Goal: Information Seeking & Learning: Learn about a topic

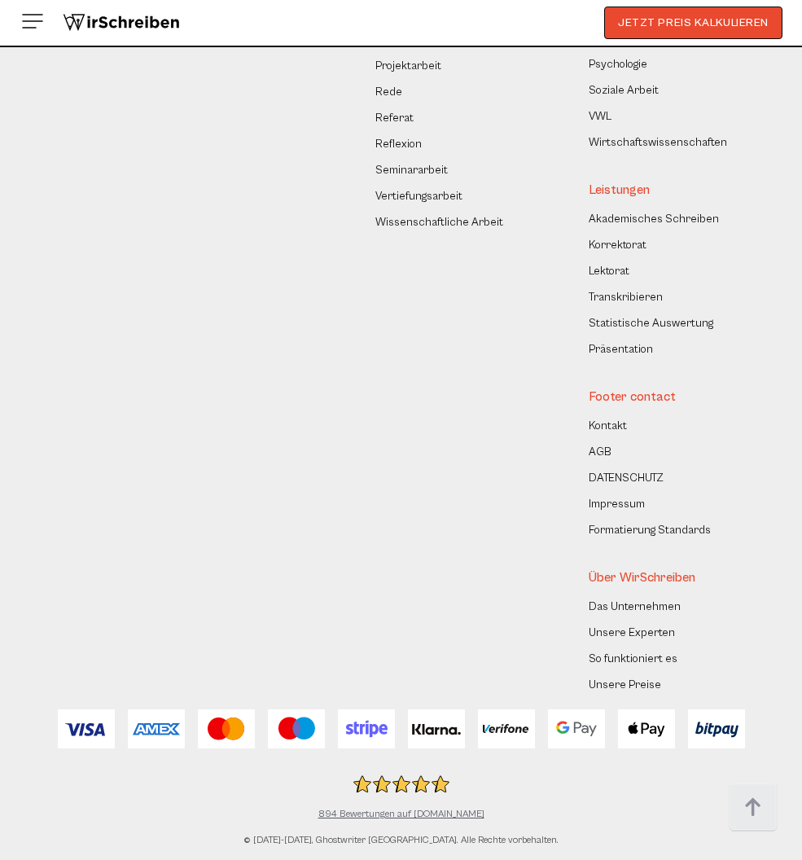
scroll to position [16980, 0]
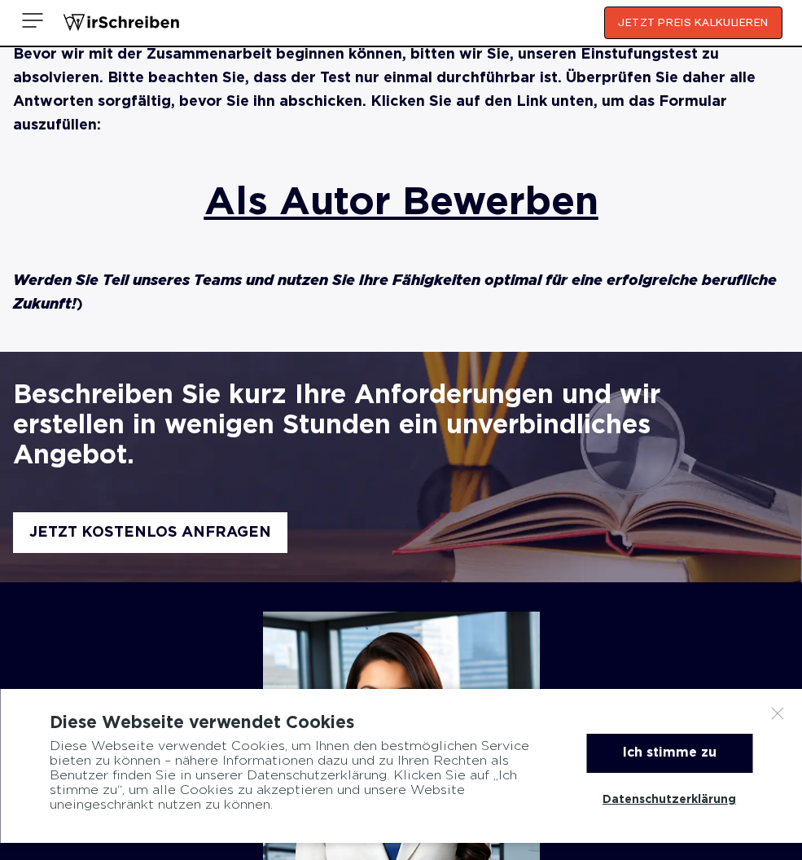
scroll to position [877, 0]
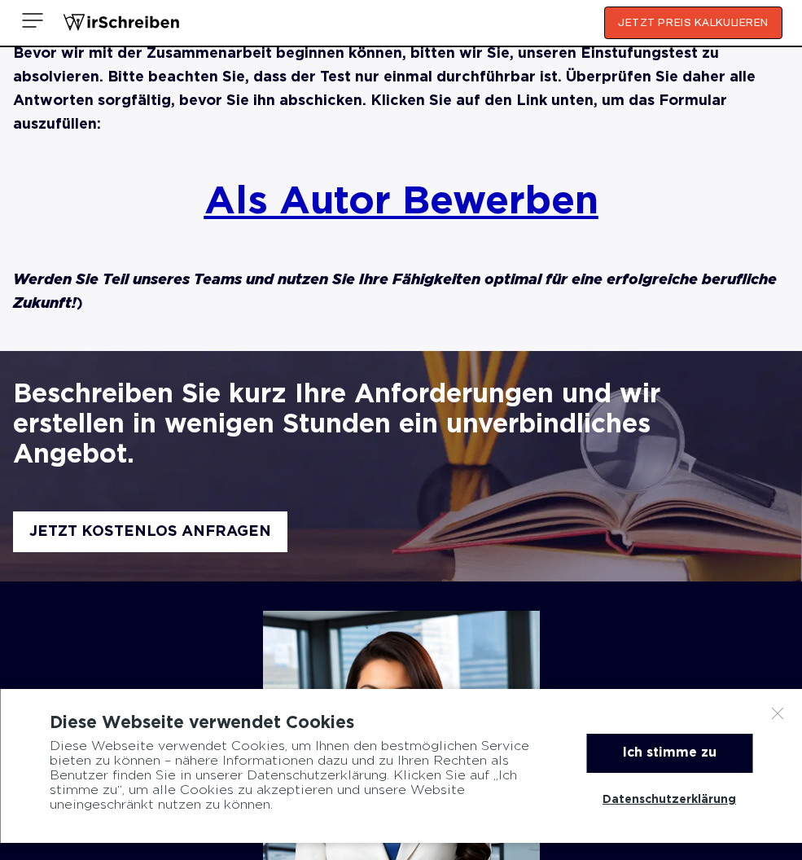
click at [349, 186] on link "Als Autor Bewerben" at bounding box center [401, 202] width 394 height 35
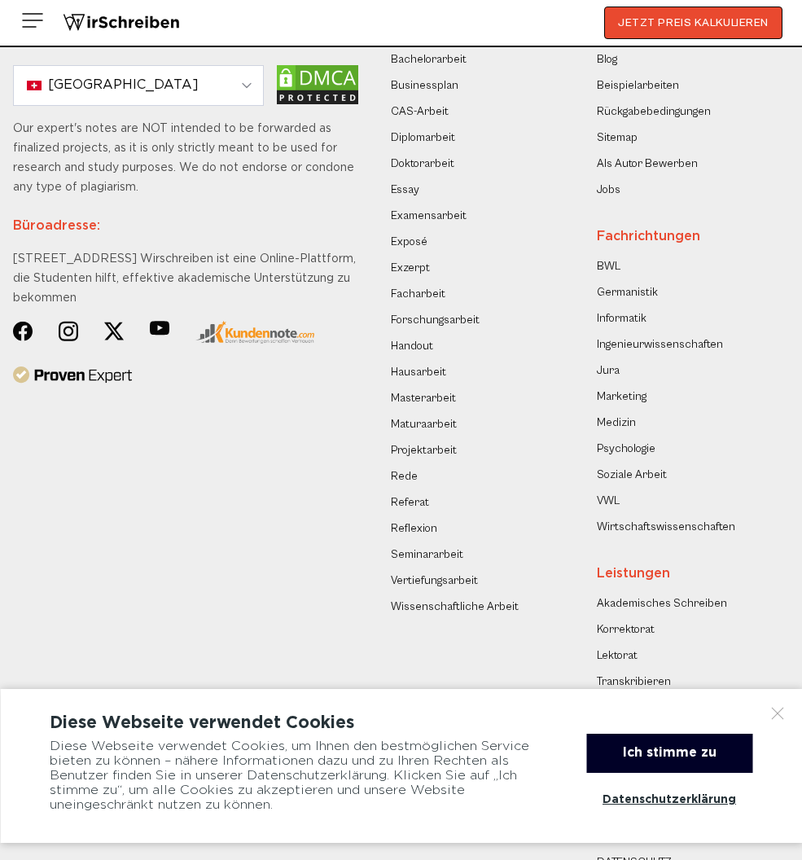
scroll to position [2222, 0]
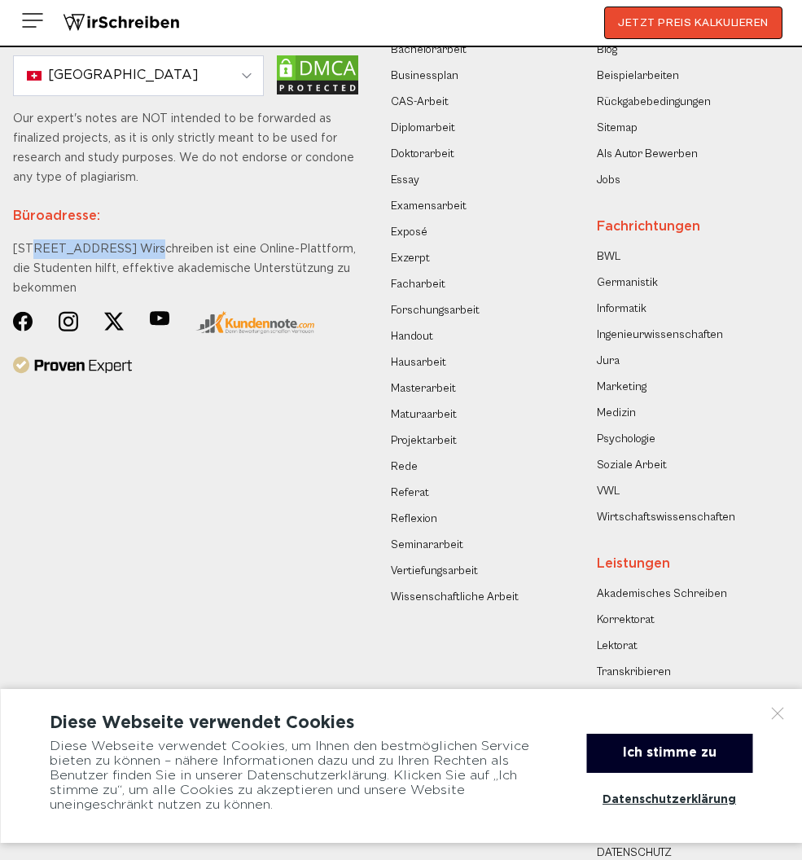
drag, startPoint x: 31, startPoint y: 192, endPoint x: 125, endPoint y: 194, distance: 93.7
click at [125, 194] on div "Our expert's notes are NOT intended to be forwarded as finalized projects, as i…" at bounding box center [185, 210] width 345 height 202
drag, startPoint x: 125, startPoint y: 194, endPoint x: 115, endPoint y: 195, distance: 9.8
click at [125, 194] on div "Our expert's notes are NOT intended to be forwarded as finalized projects, as i…" at bounding box center [185, 210] width 345 height 202
click at [158, 311] on img at bounding box center [160, 318] width 20 height 15
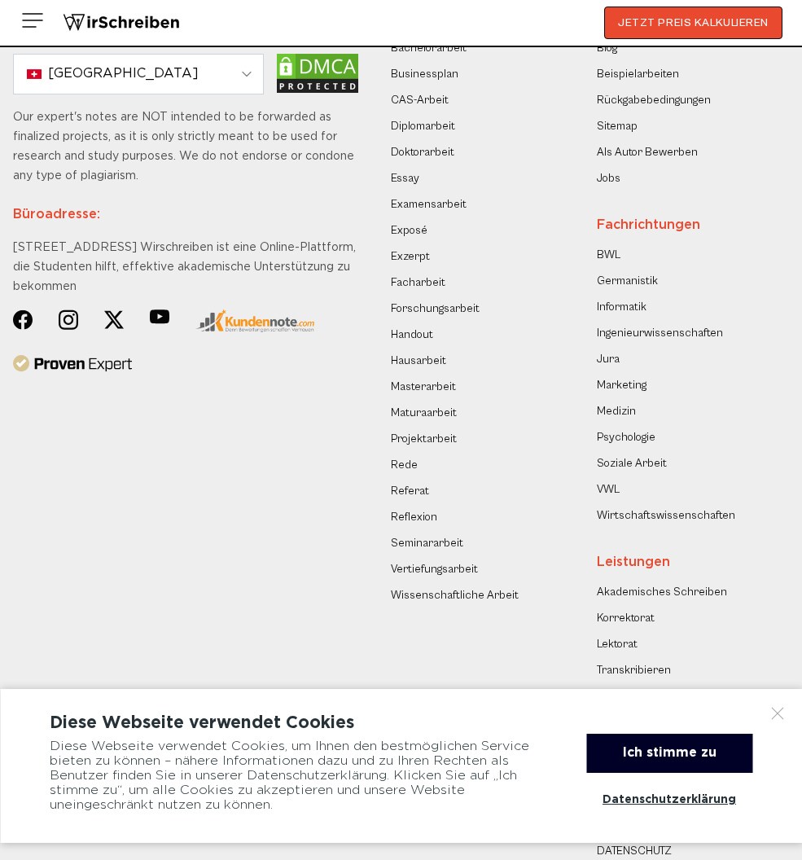
click at [109, 310] on link at bounding box center [114, 324] width 20 height 28
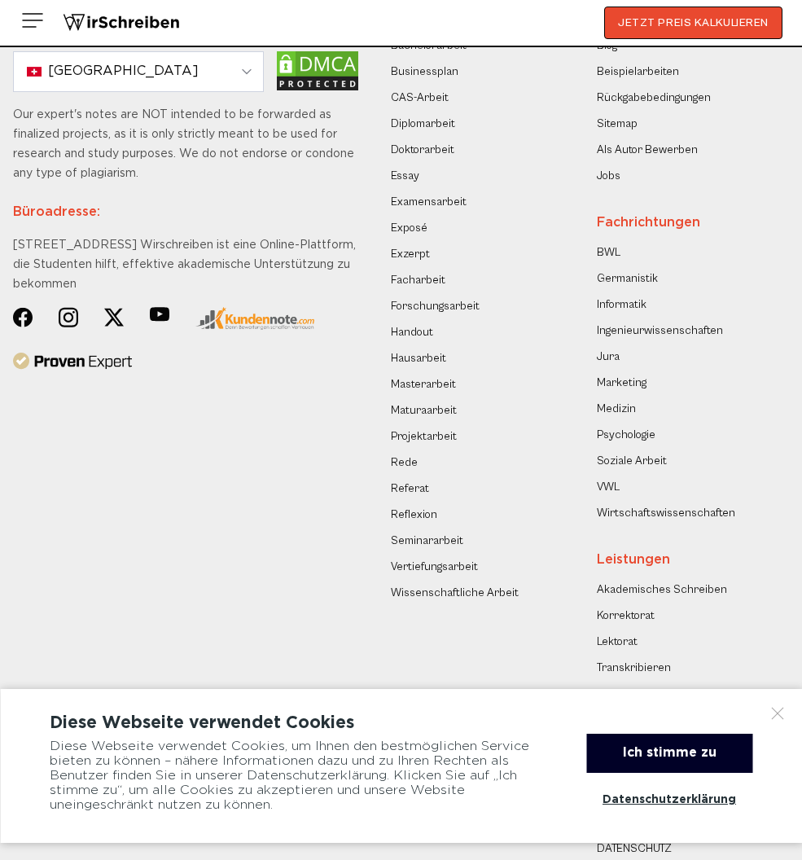
click at [64, 307] on img at bounding box center [69, 317] width 20 height 20
click at [20, 307] on img at bounding box center [23, 317] width 20 height 20
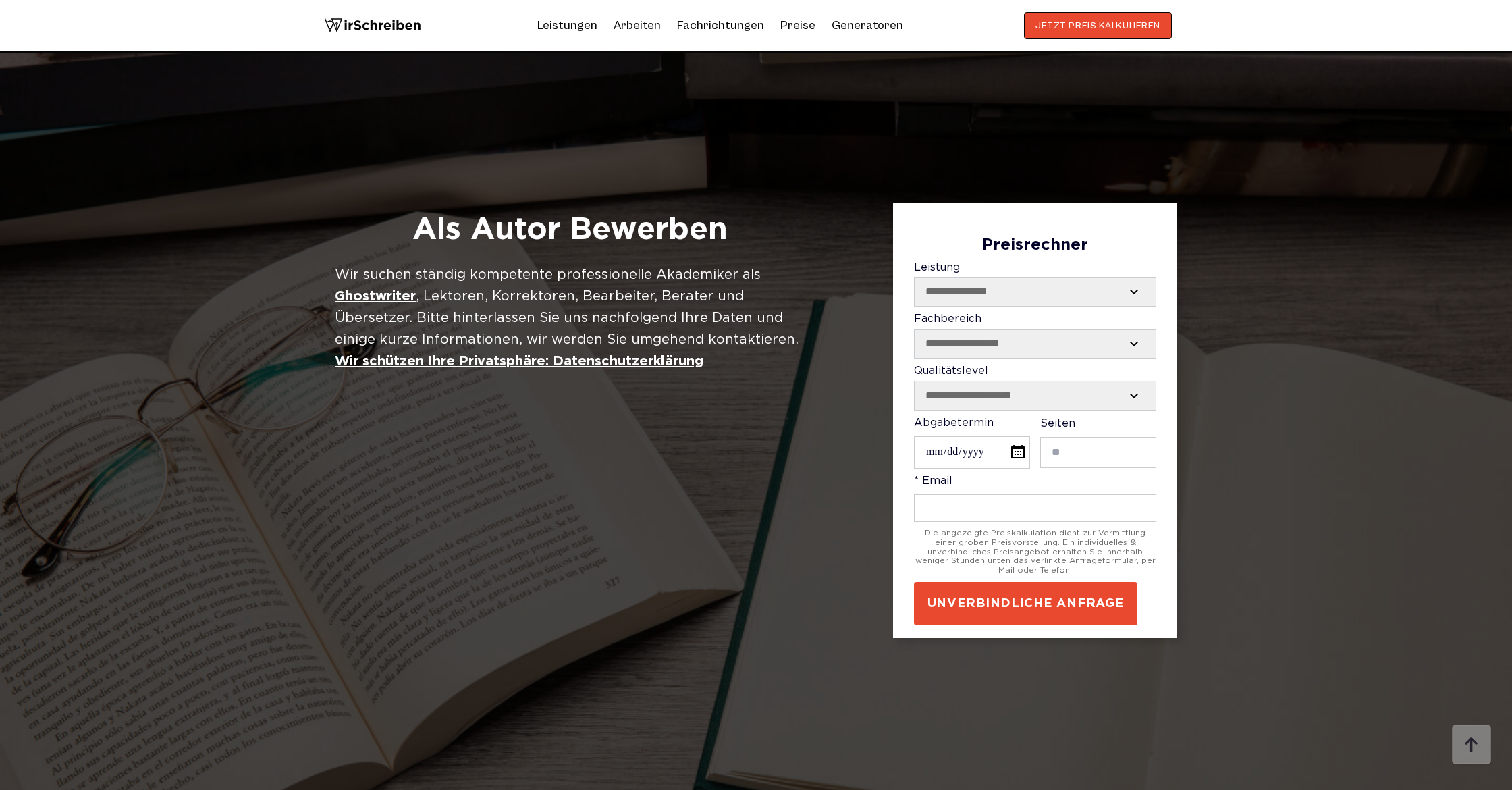
scroll to position [1616, 0]
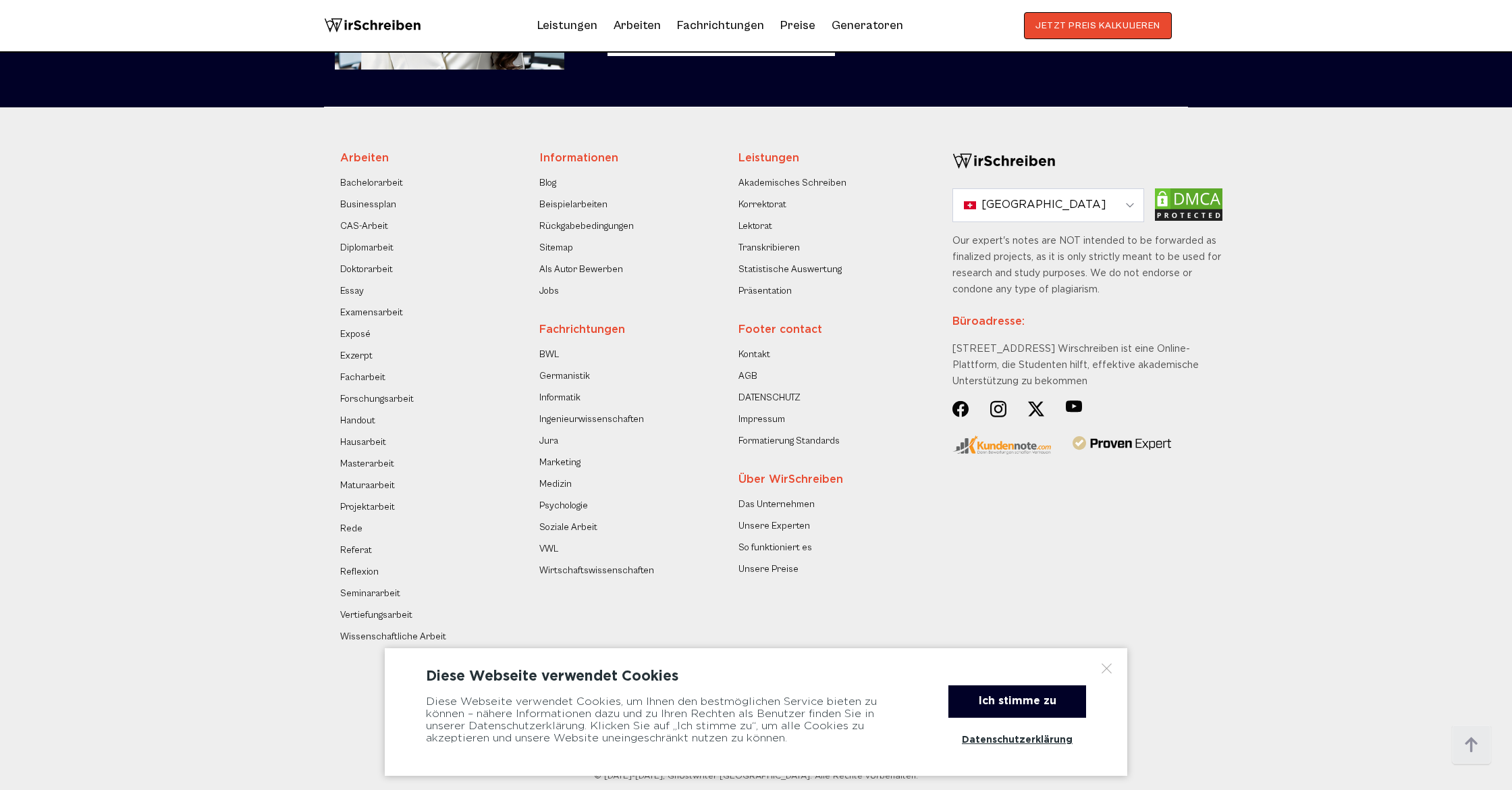
click at [611, 221] on link "Rückgabebedingungen" at bounding box center [587, 226] width 94 height 17
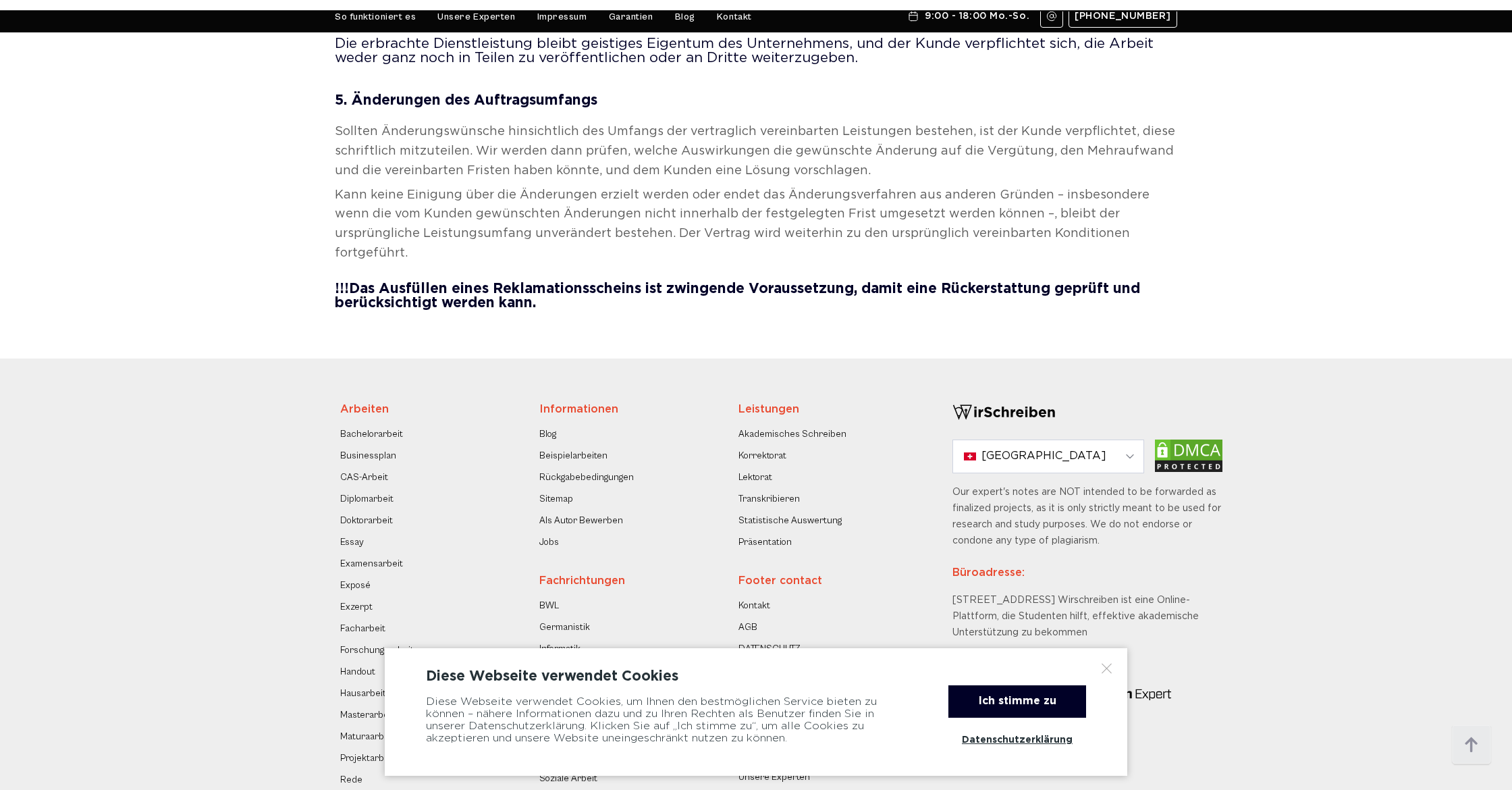
scroll to position [1339, 0]
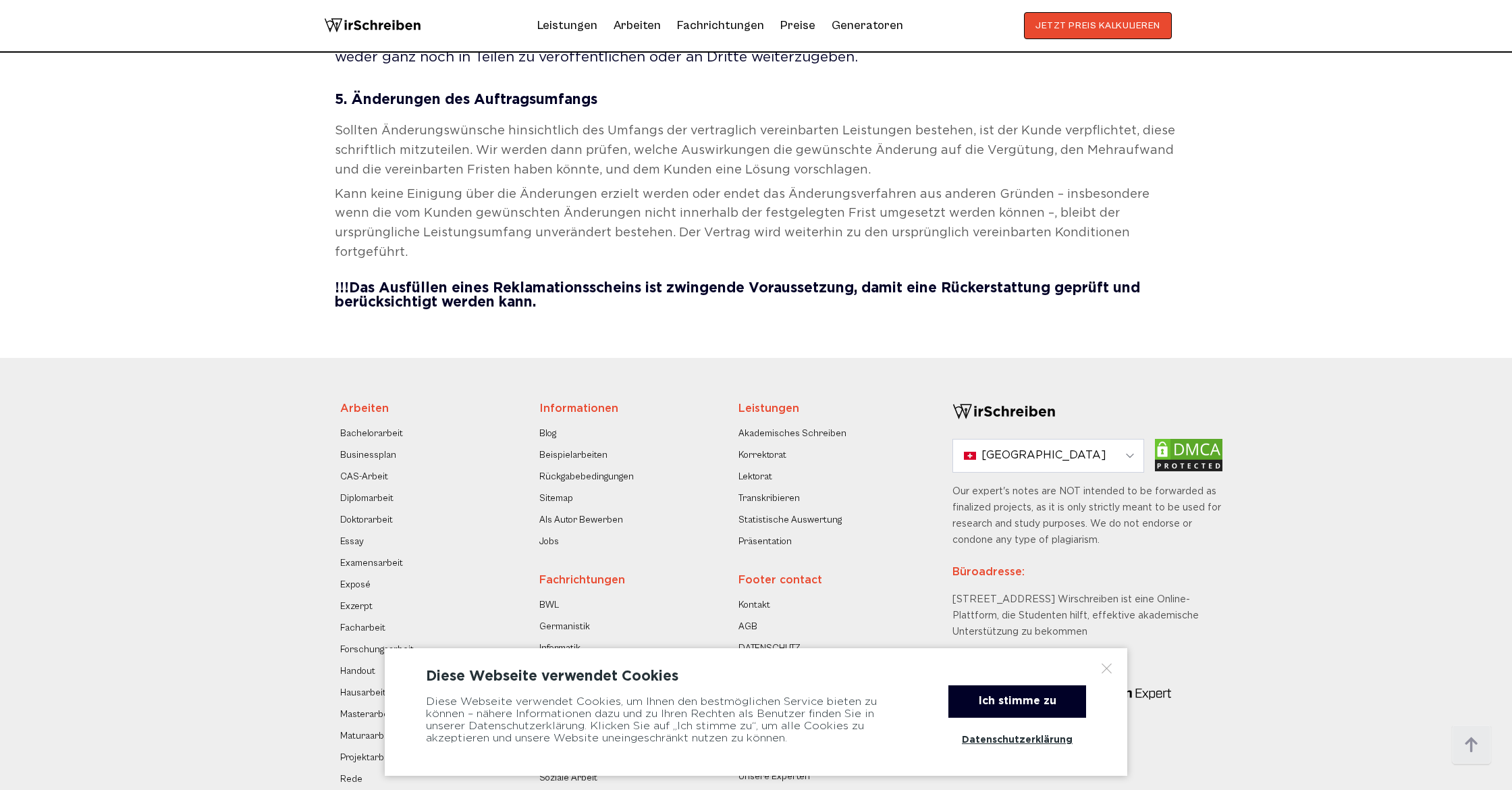
click at [557, 490] on link "Sitemap" at bounding box center [556, 498] width 34 height 17
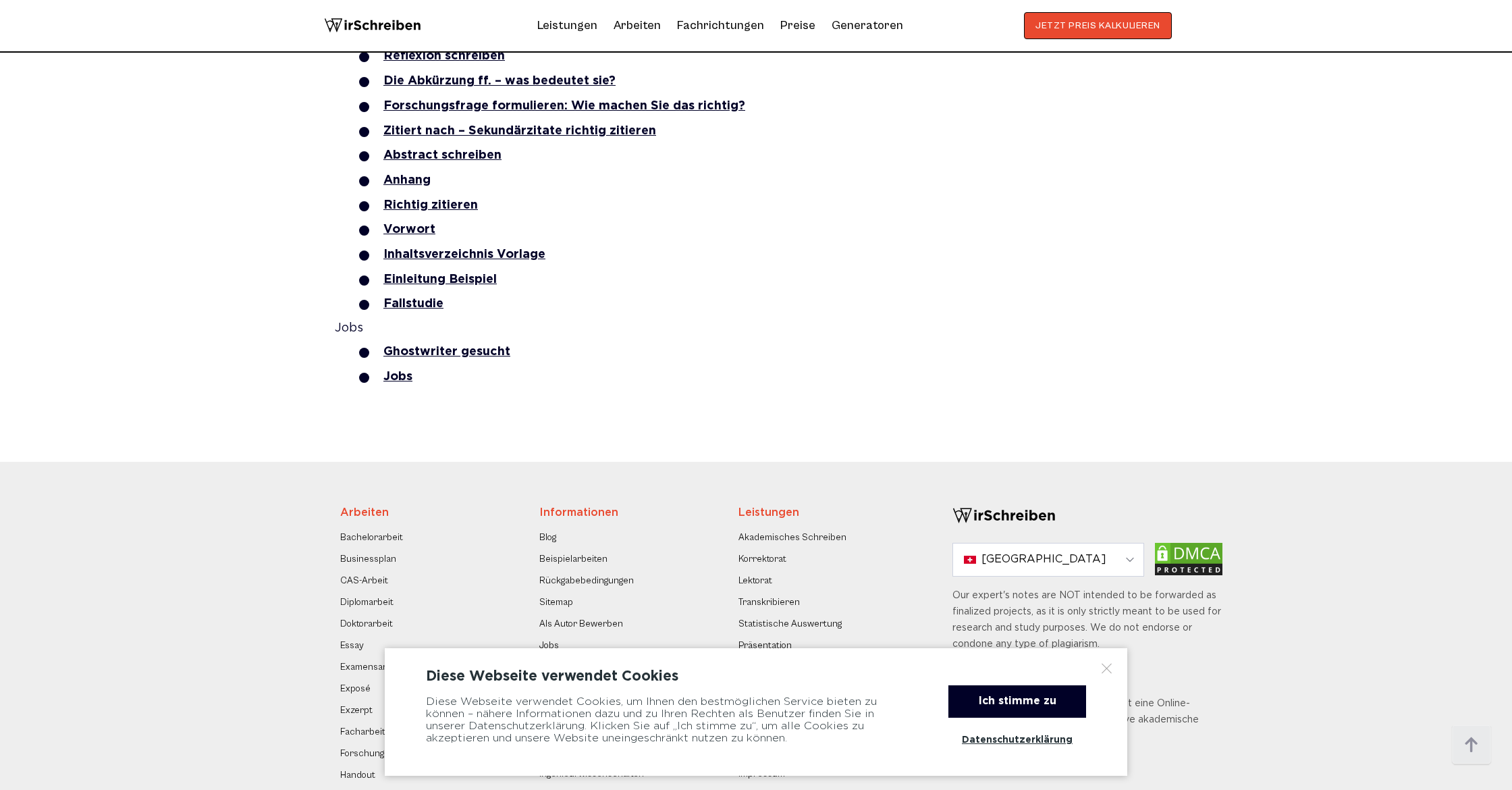
scroll to position [2197, 0]
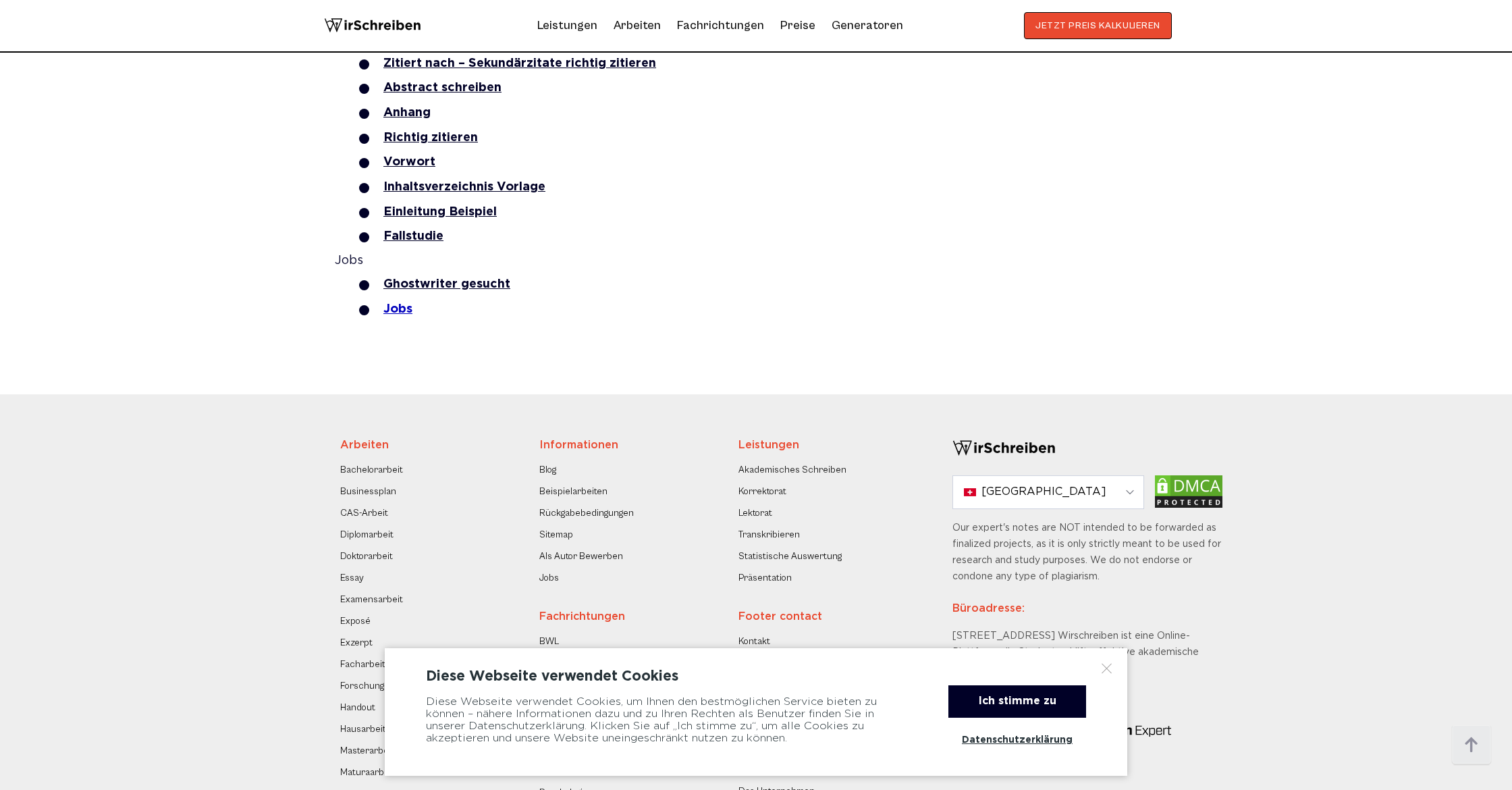
click at [405, 304] on link "Jobs" at bounding box center [398, 309] width 29 height 11
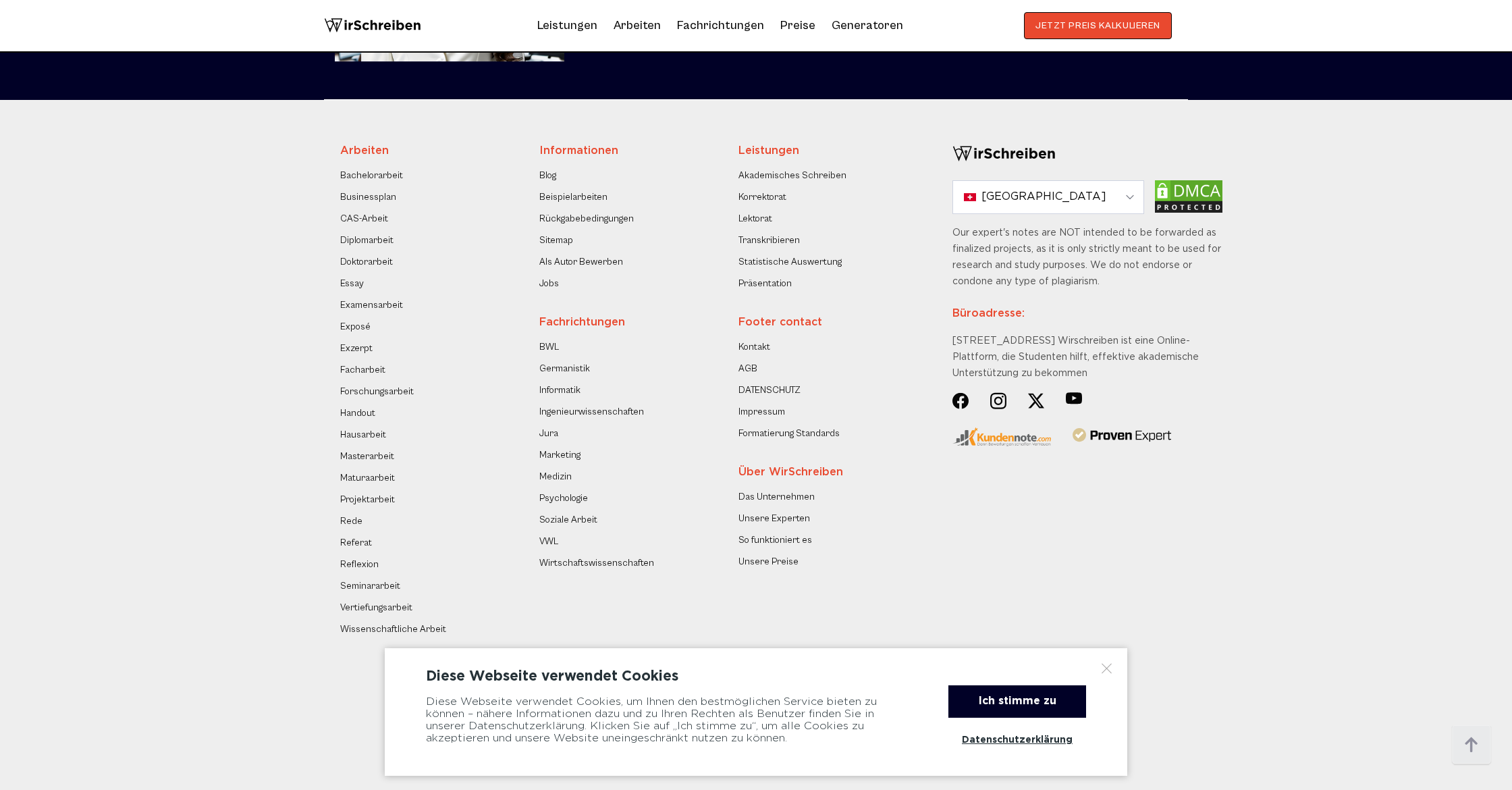
scroll to position [1204, 0]
click at [790, 494] on link "Das Unternehmen" at bounding box center [776, 498] width 76 height 17
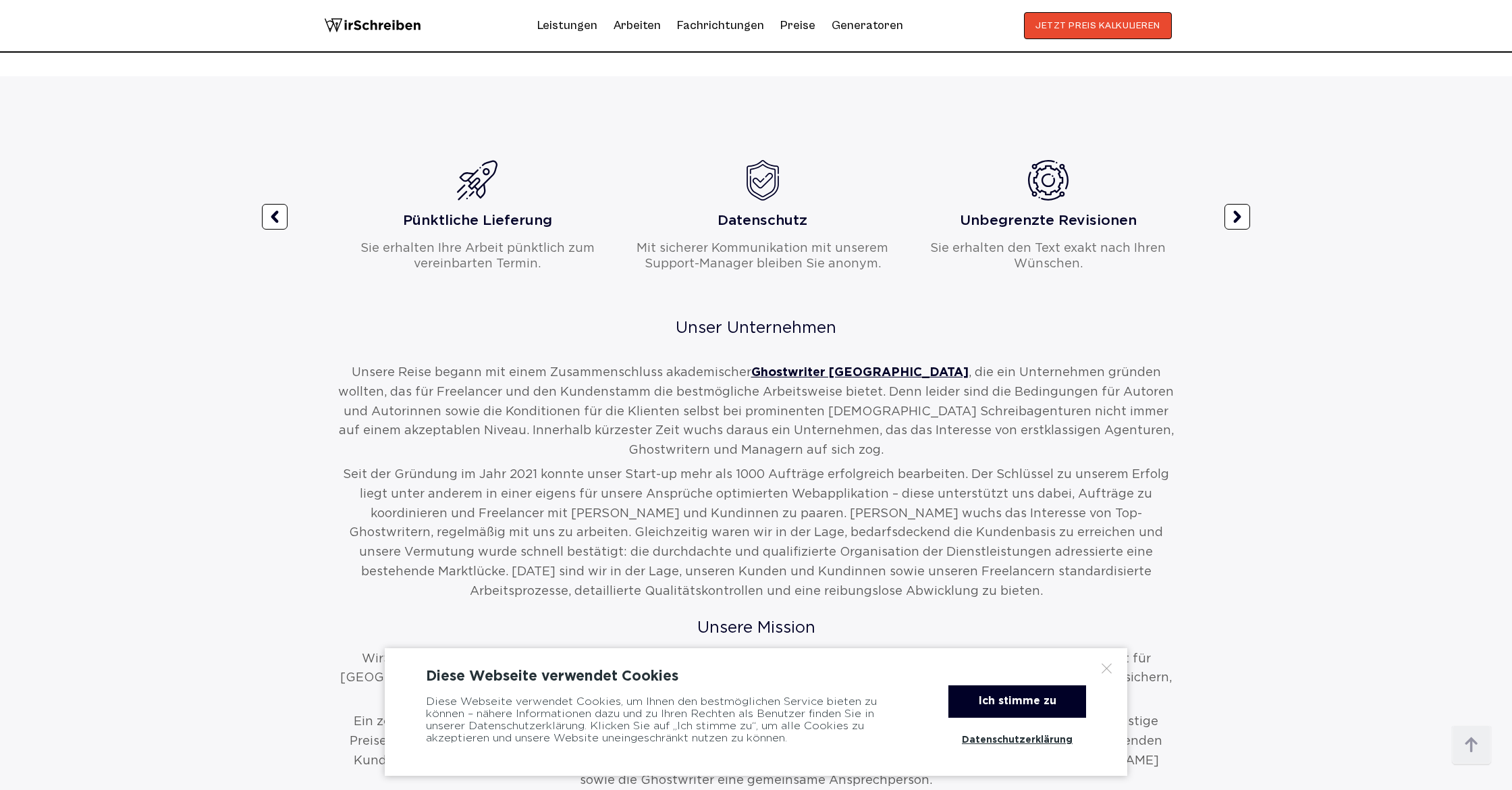
scroll to position [841, 0]
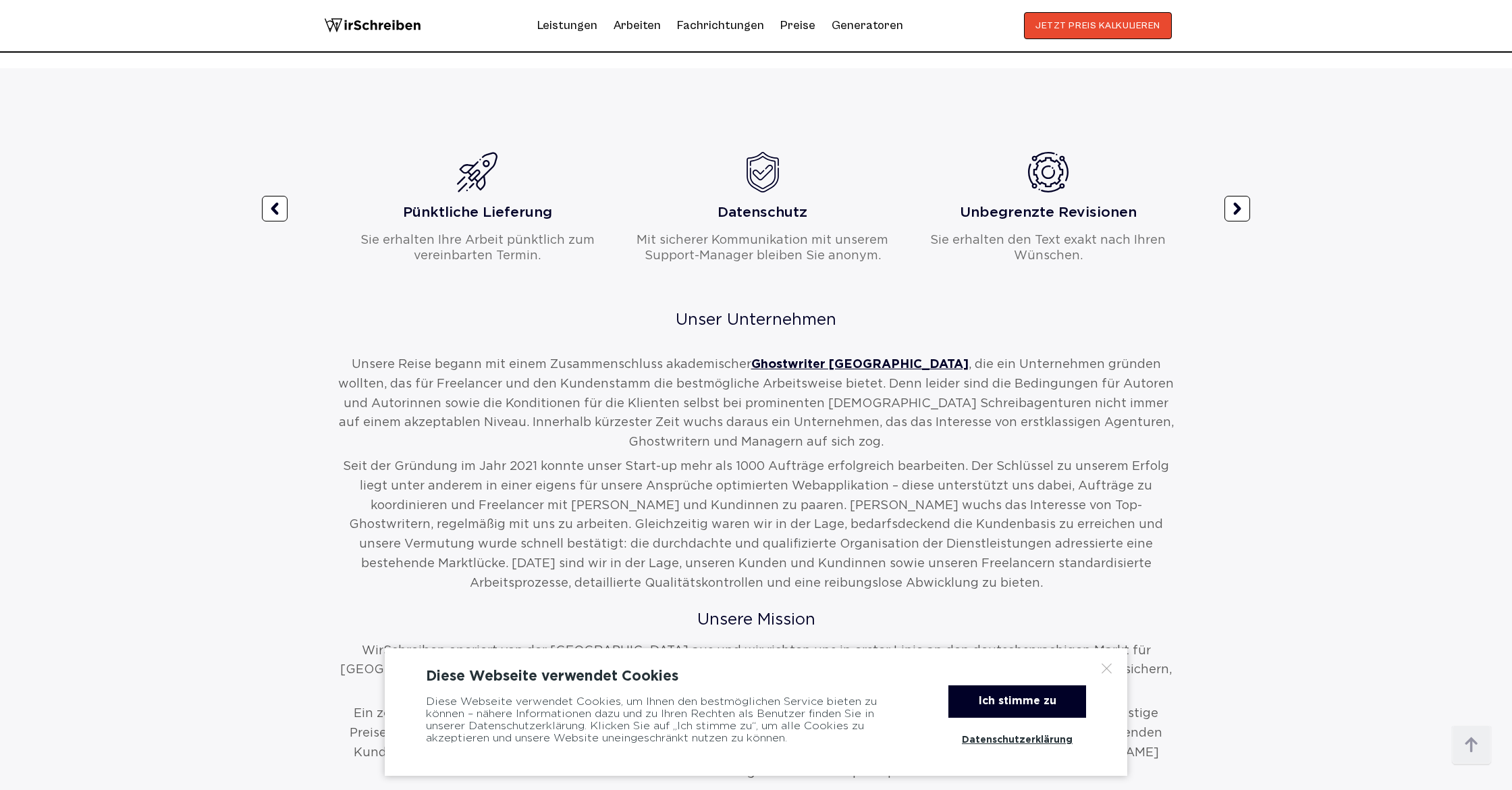
click at [1109, 665] on div at bounding box center [1107, 668] width 13 height 13
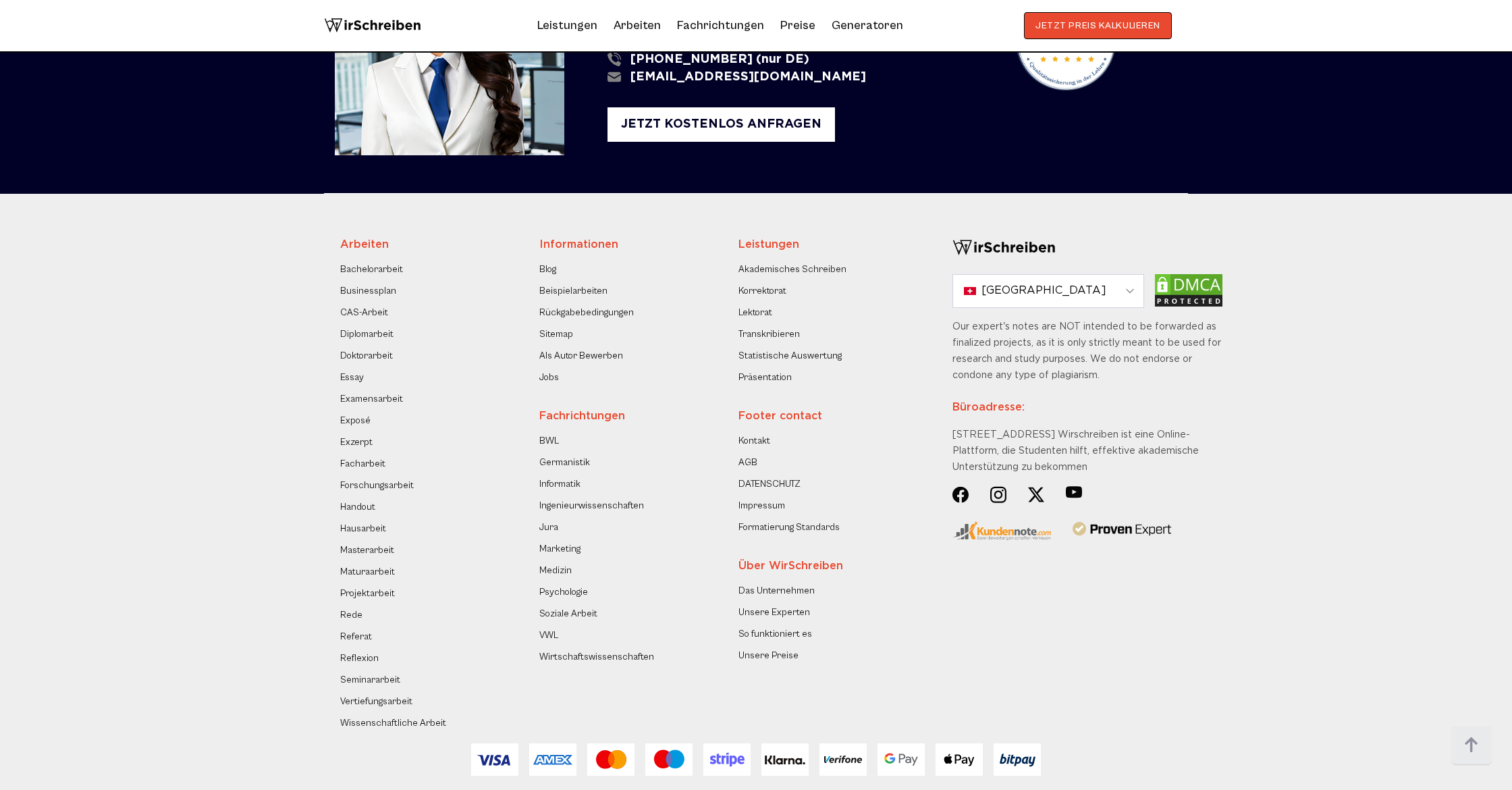
scroll to position [2247, 0]
click at [751, 453] on link "AGB" at bounding box center [747, 462] width 19 height 17
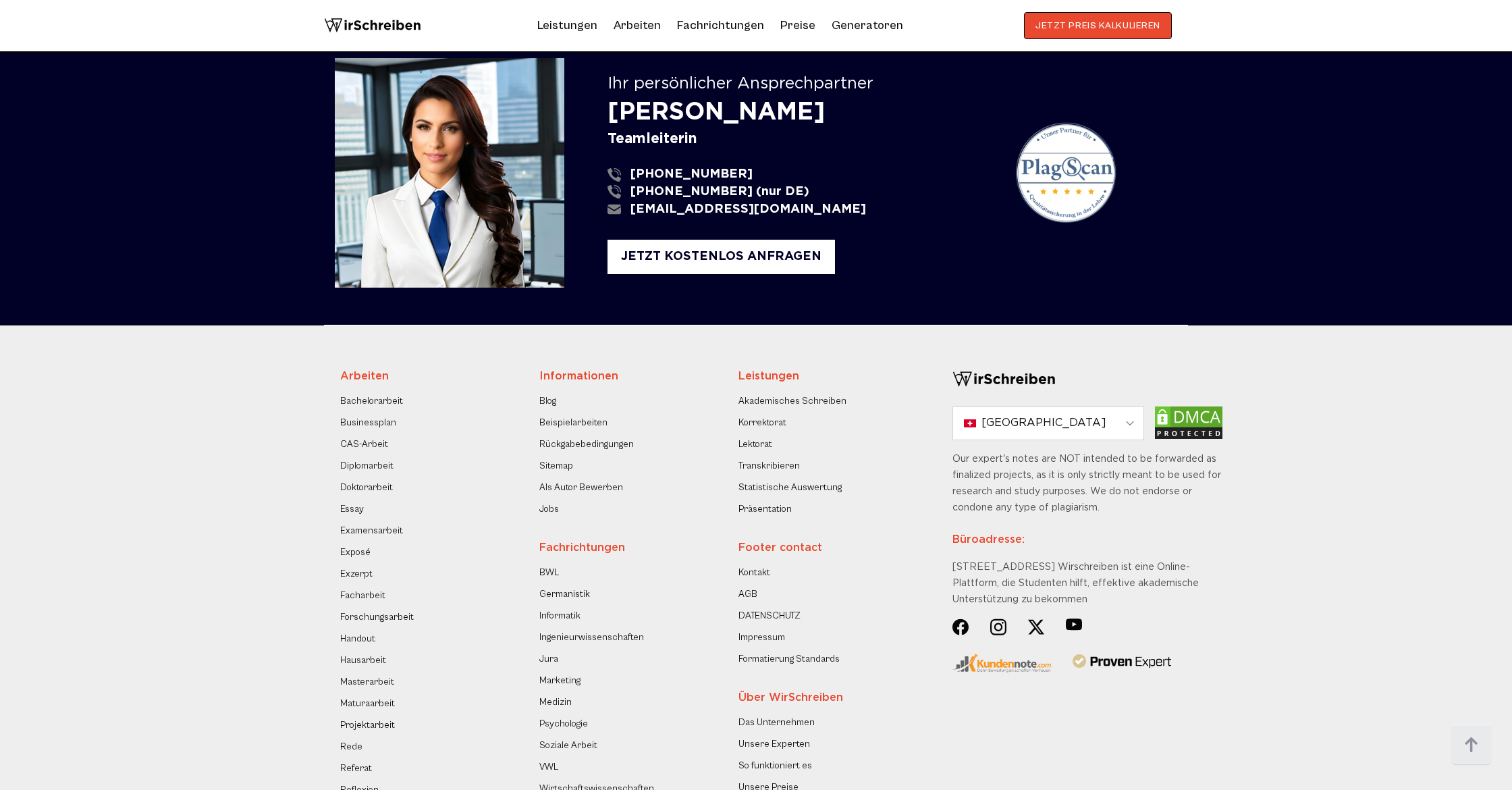
scroll to position [4984, 0]
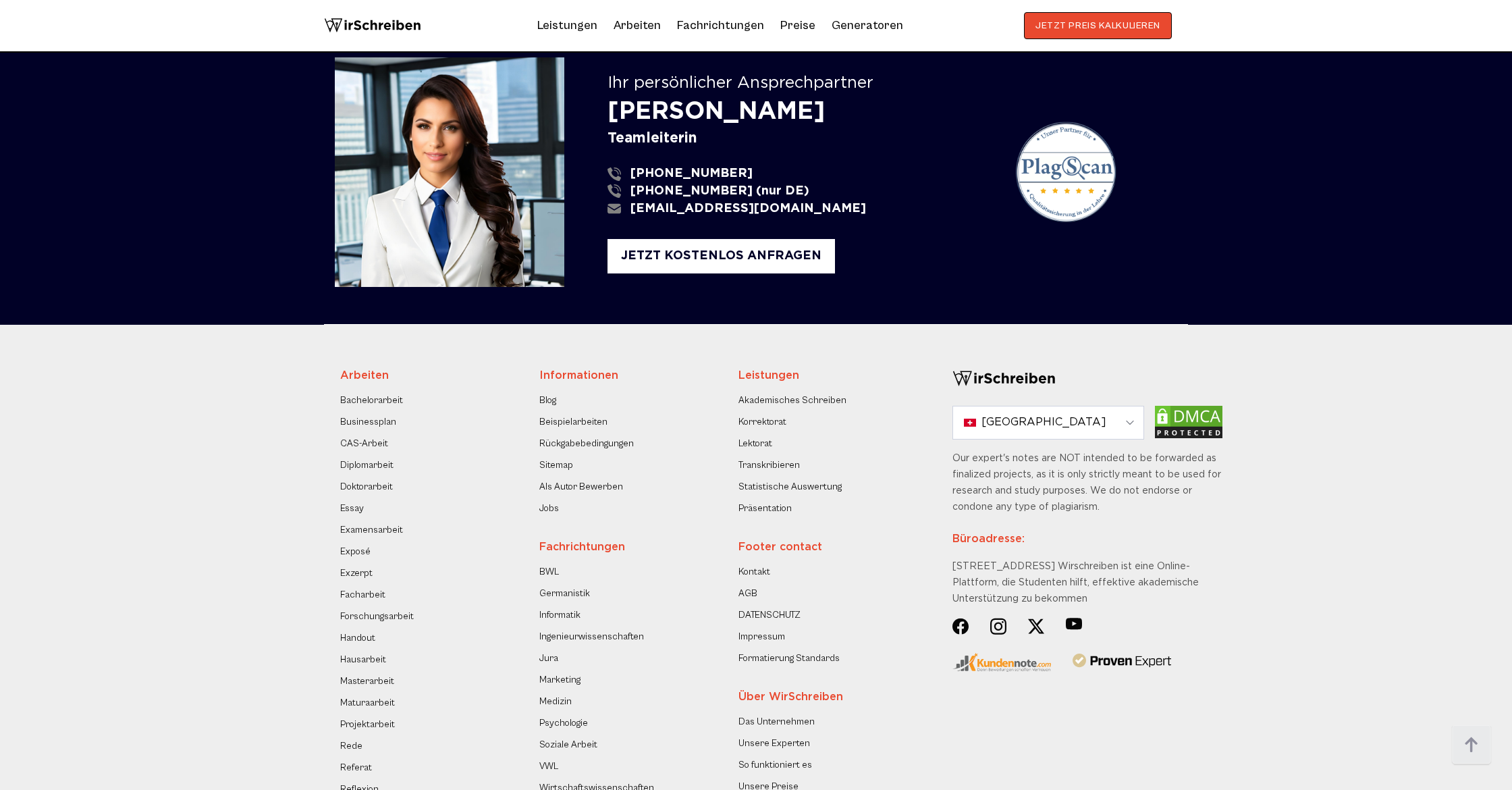
click at [785, 607] on link "DATENSCHUTZ" at bounding box center [769, 615] width 62 height 17
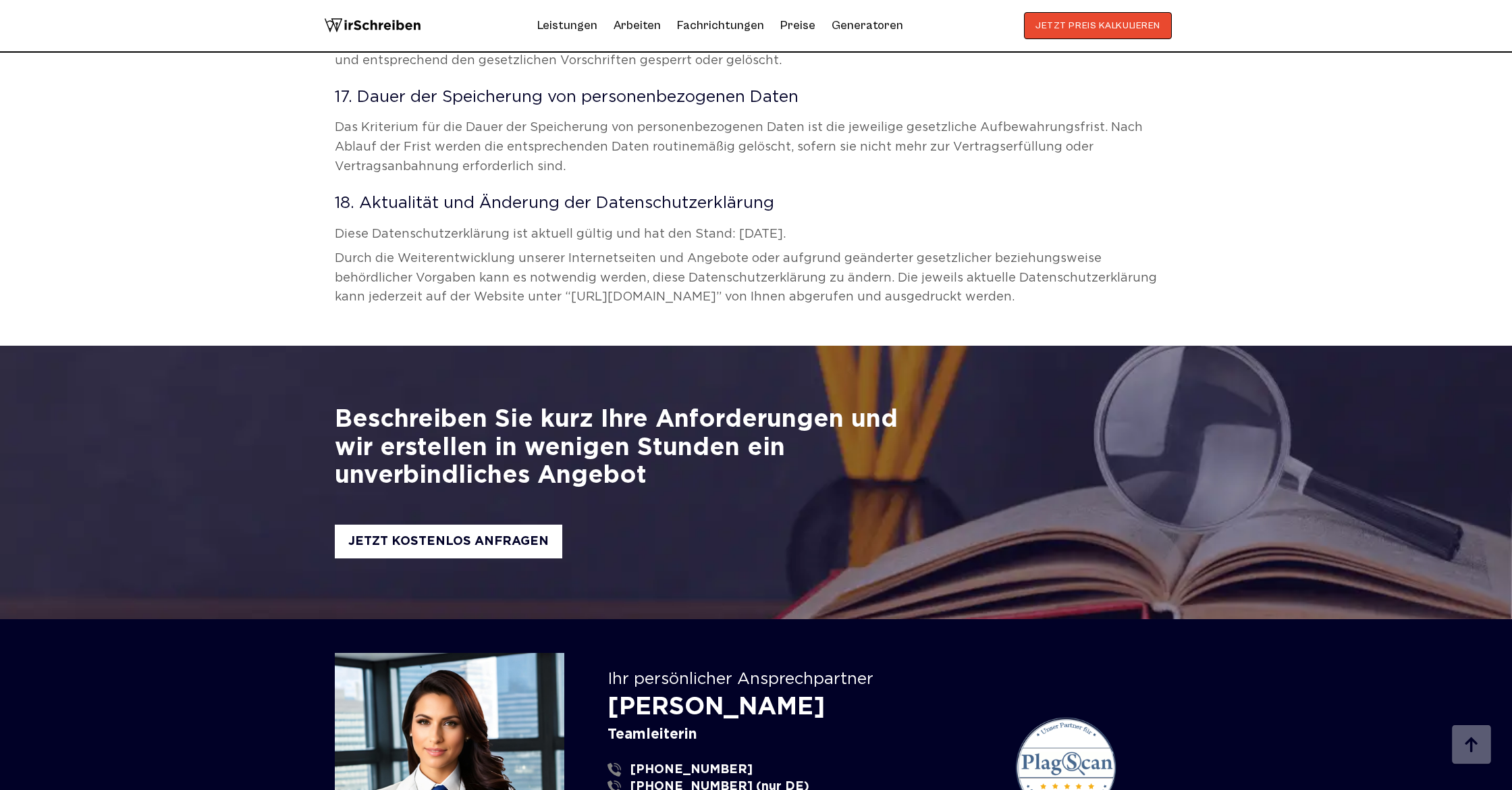
scroll to position [10684, 0]
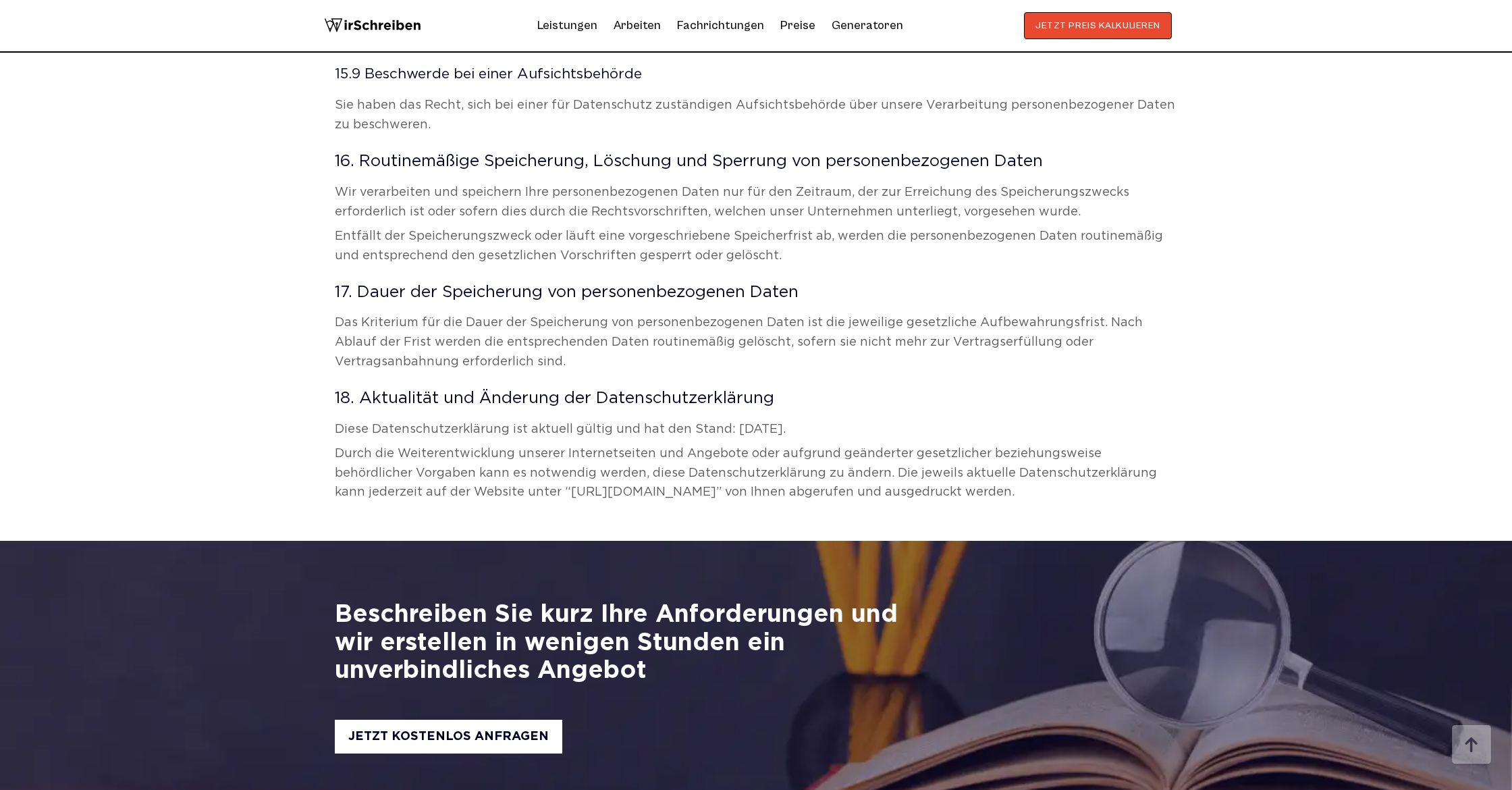
drag, startPoint x: 613, startPoint y: 575, endPoint x: 824, endPoint y: 585, distance: 211.2
copy div "[PERSON_NAME]"
